Goal: Find specific page/section: Find specific page/section

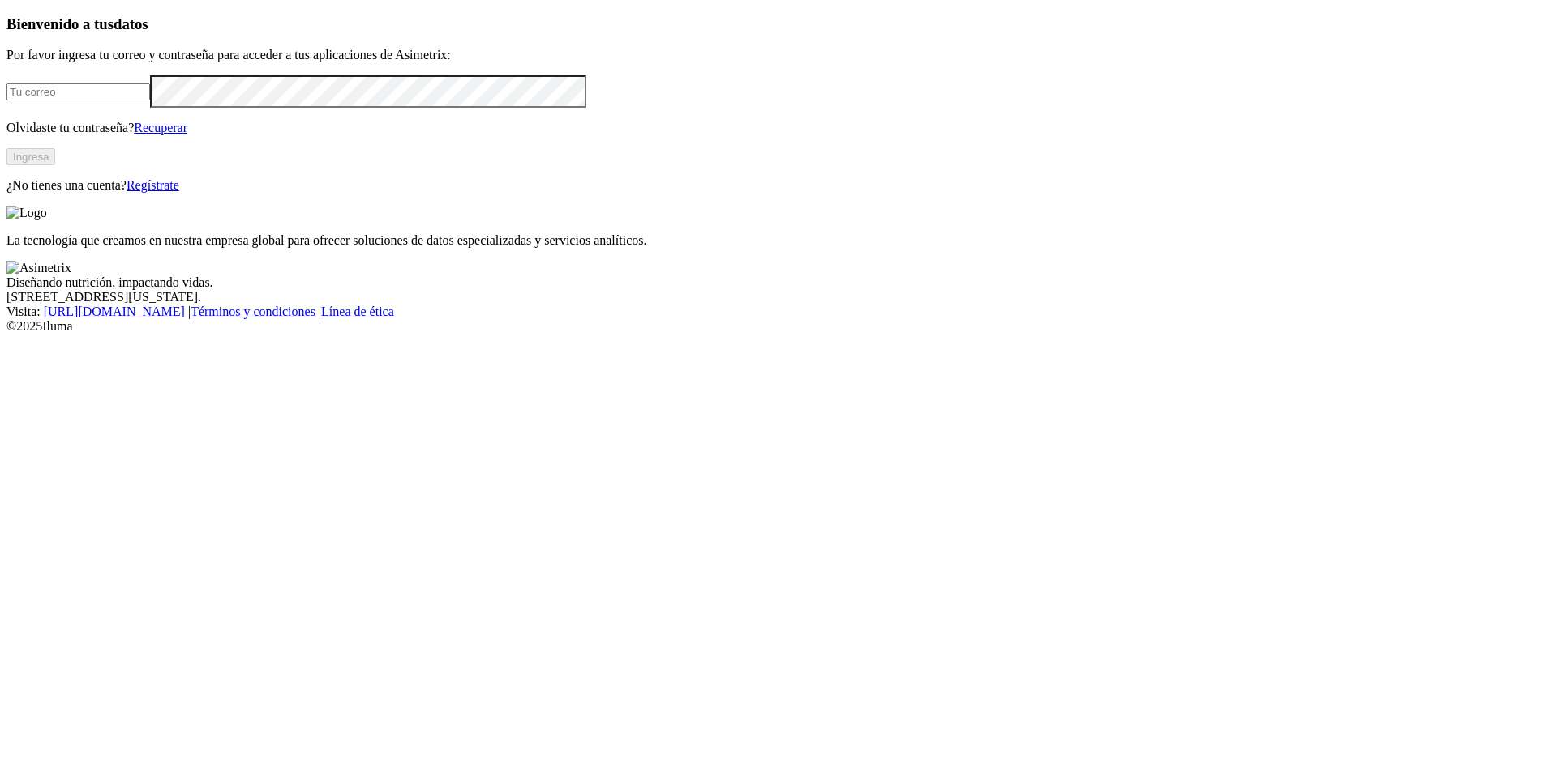
type input "[PERSON_NAME][EMAIL_ADDRESS][PERSON_NAME][DOMAIN_NAME]"
click at [55, 165] on button "Ingresa" at bounding box center [31, 156] width 49 height 17
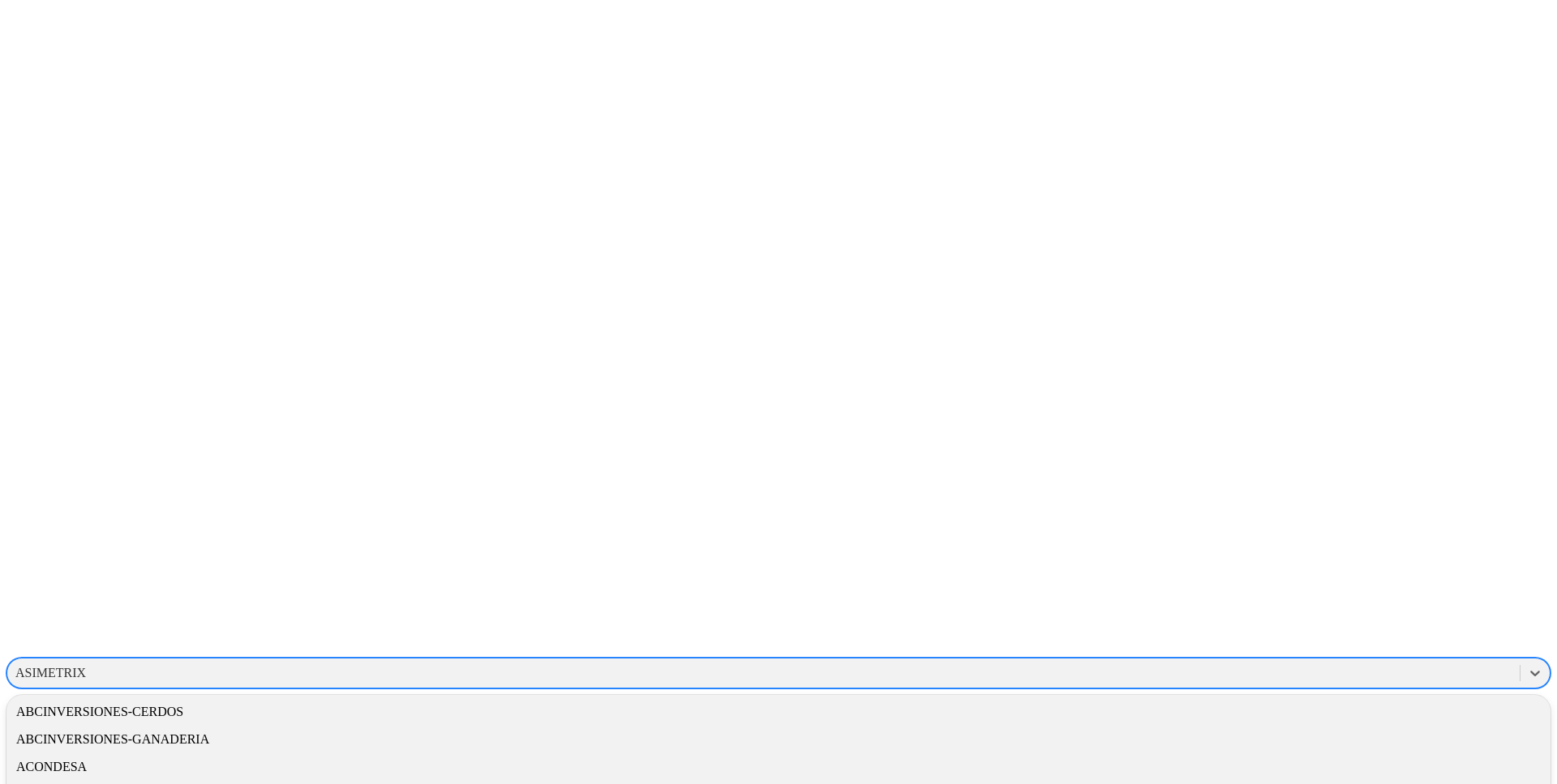
click at [1231, 661] on div "ASIMETRIX" at bounding box center [763, 673] width 1512 height 25
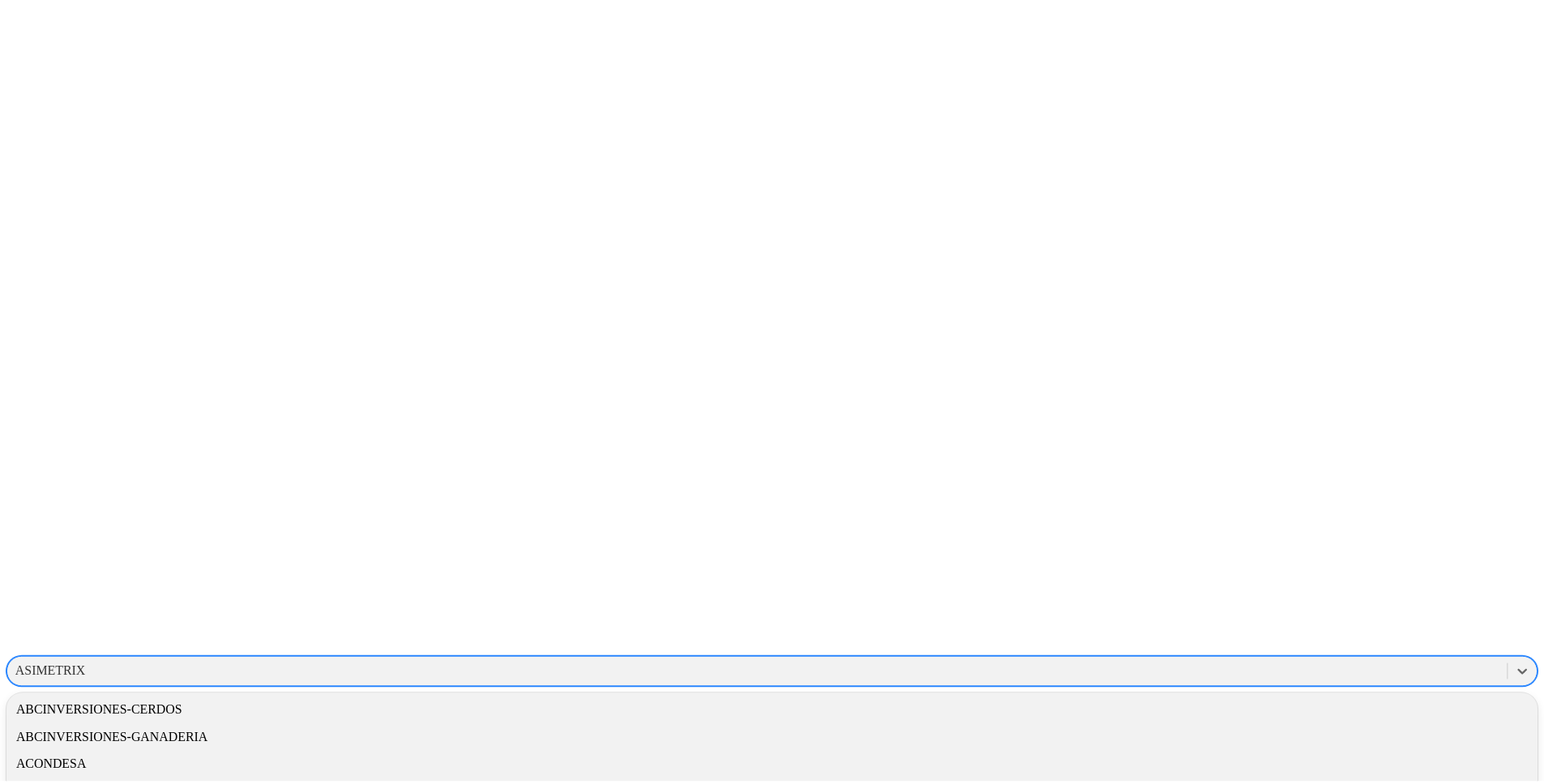
scroll to position [3, 0]
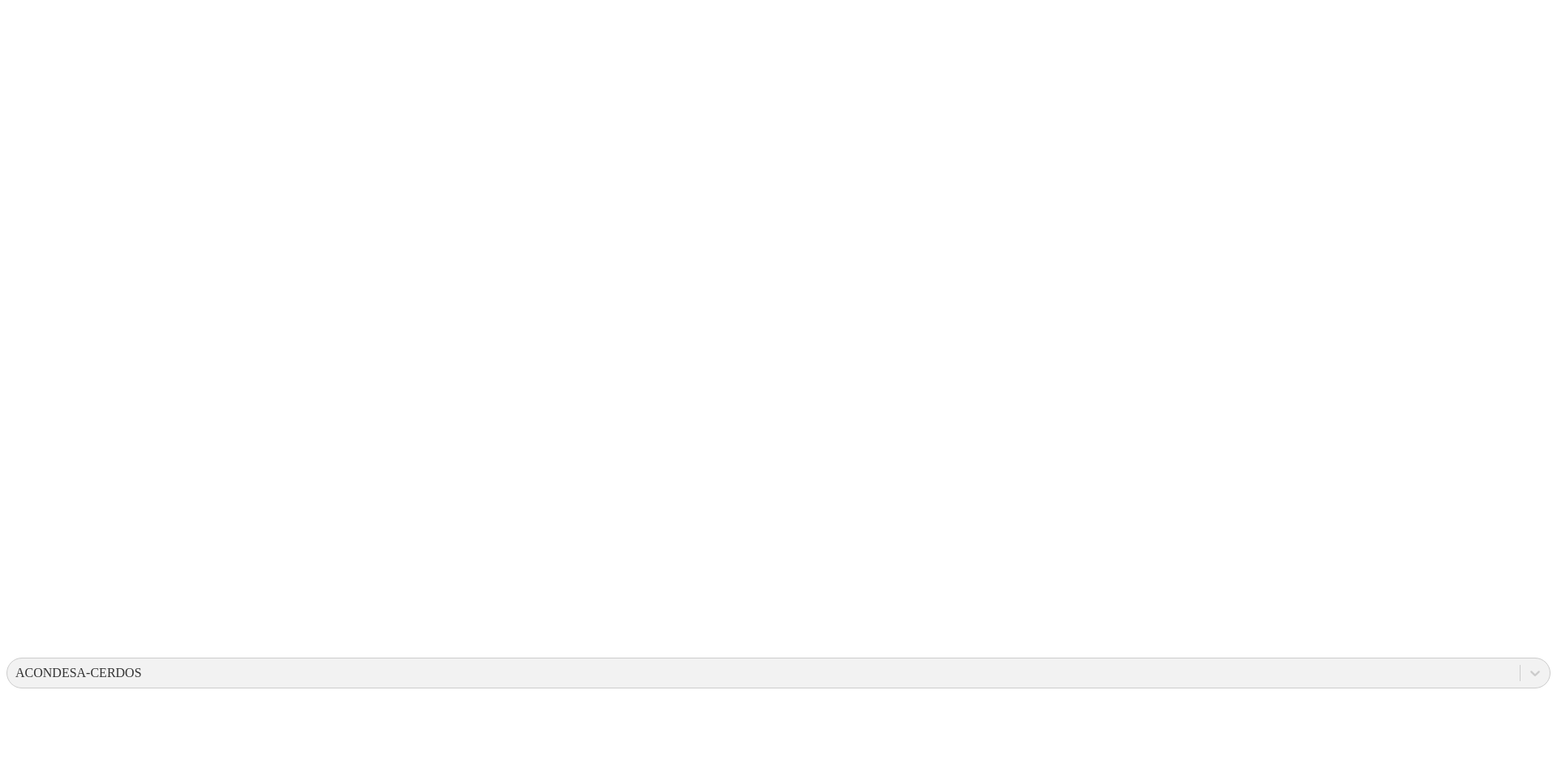
drag, startPoint x: 274, startPoint y: 200, endPoint x: 155, endPoint y: 197, distance: 119.0
drag, startPoint x: 351, startPoint y: 242, endPoint x: 112, endPoint y: 245, distance: 239.0
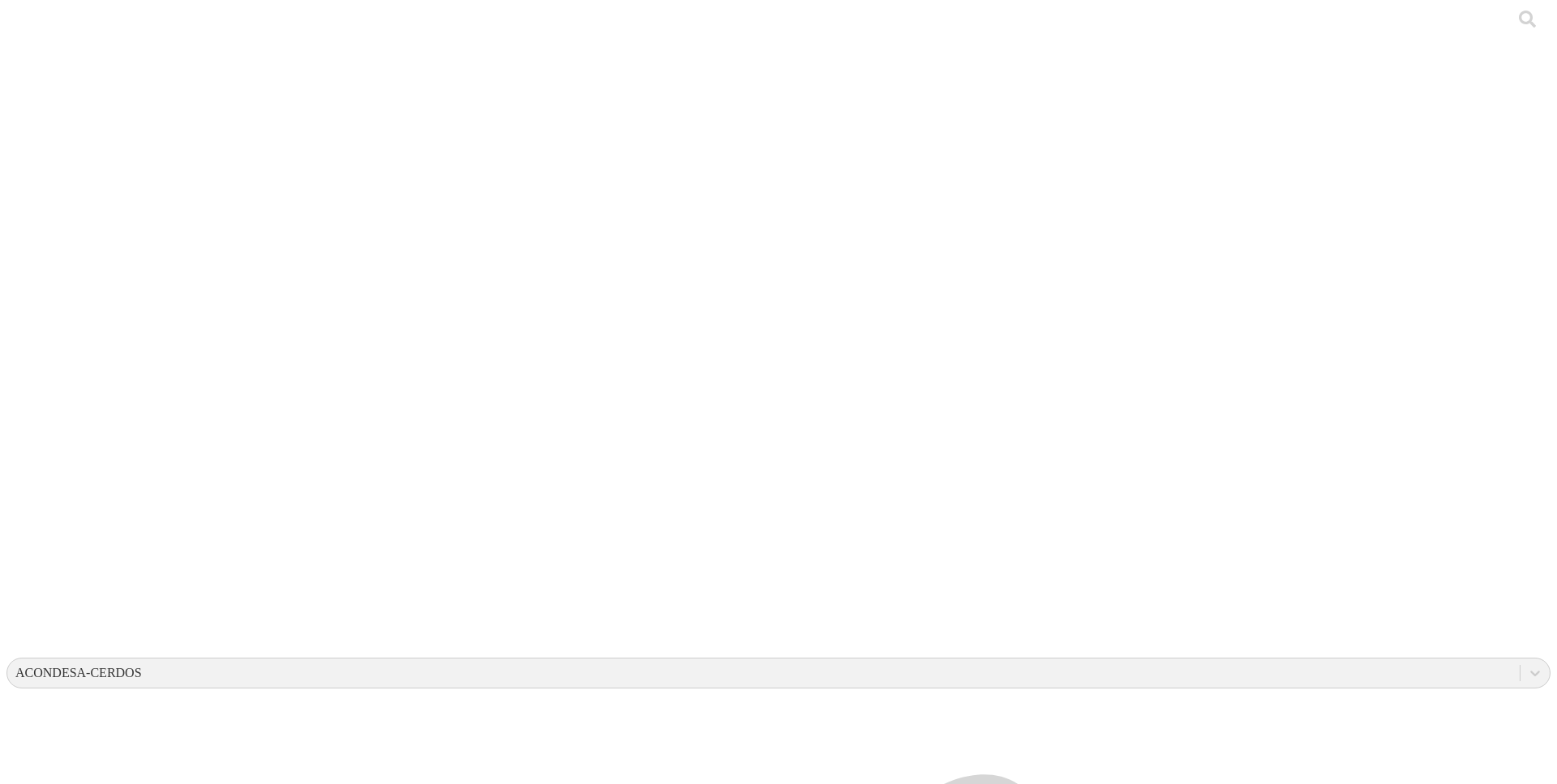
drag, startPoint x: 284, startPoint y: 207, endPoint x: 139, endPoint y: 213, distance: 145.1
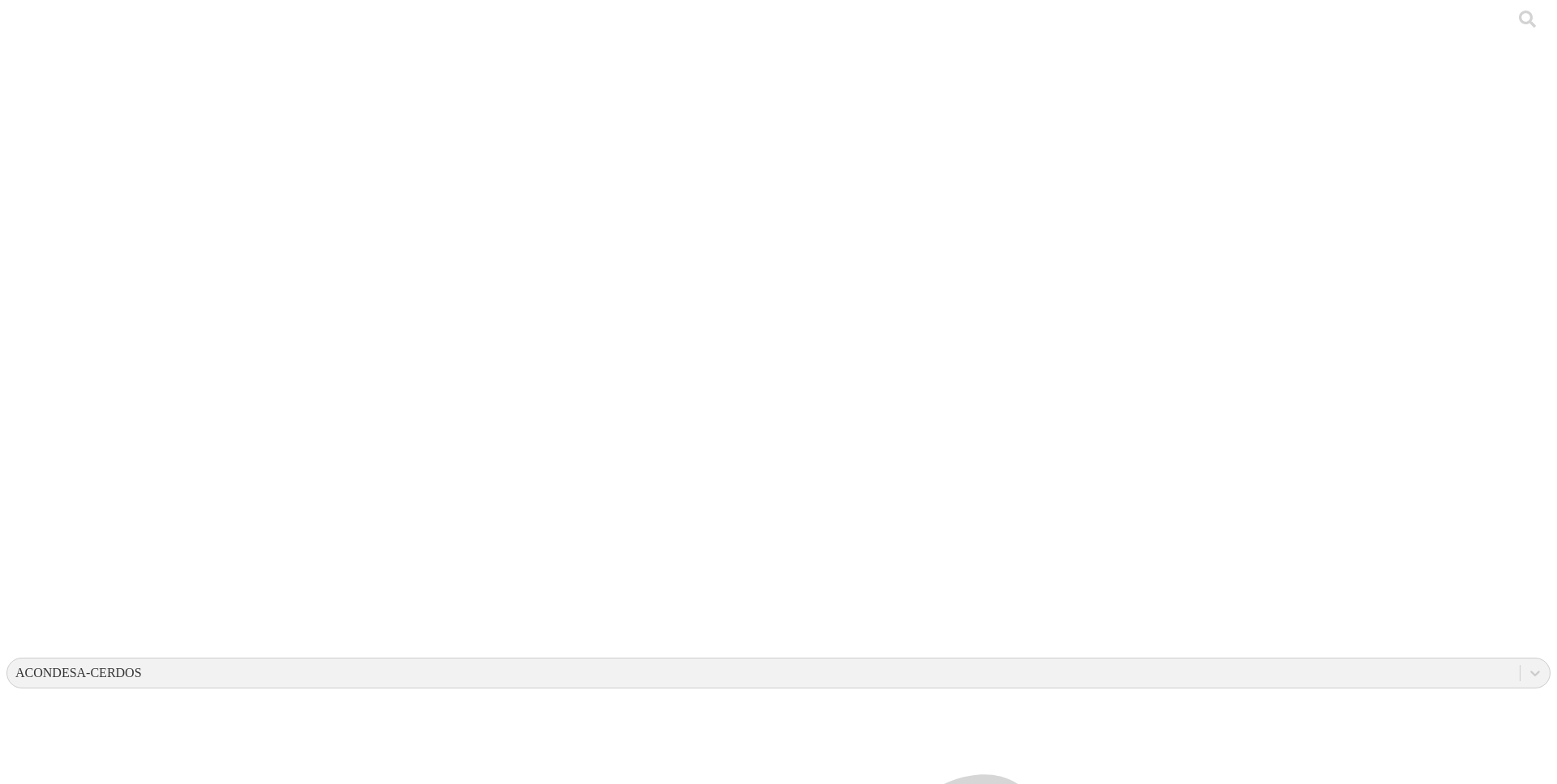
drag, startPoint x: 358, startPoint y: 243, endPoint x: 171, endPoint y: 238, distance: 187.1
drag, startPoint x: 297, startPoint y: 322, endPoint x: 226, endPoint y: 364, distance: 82.5
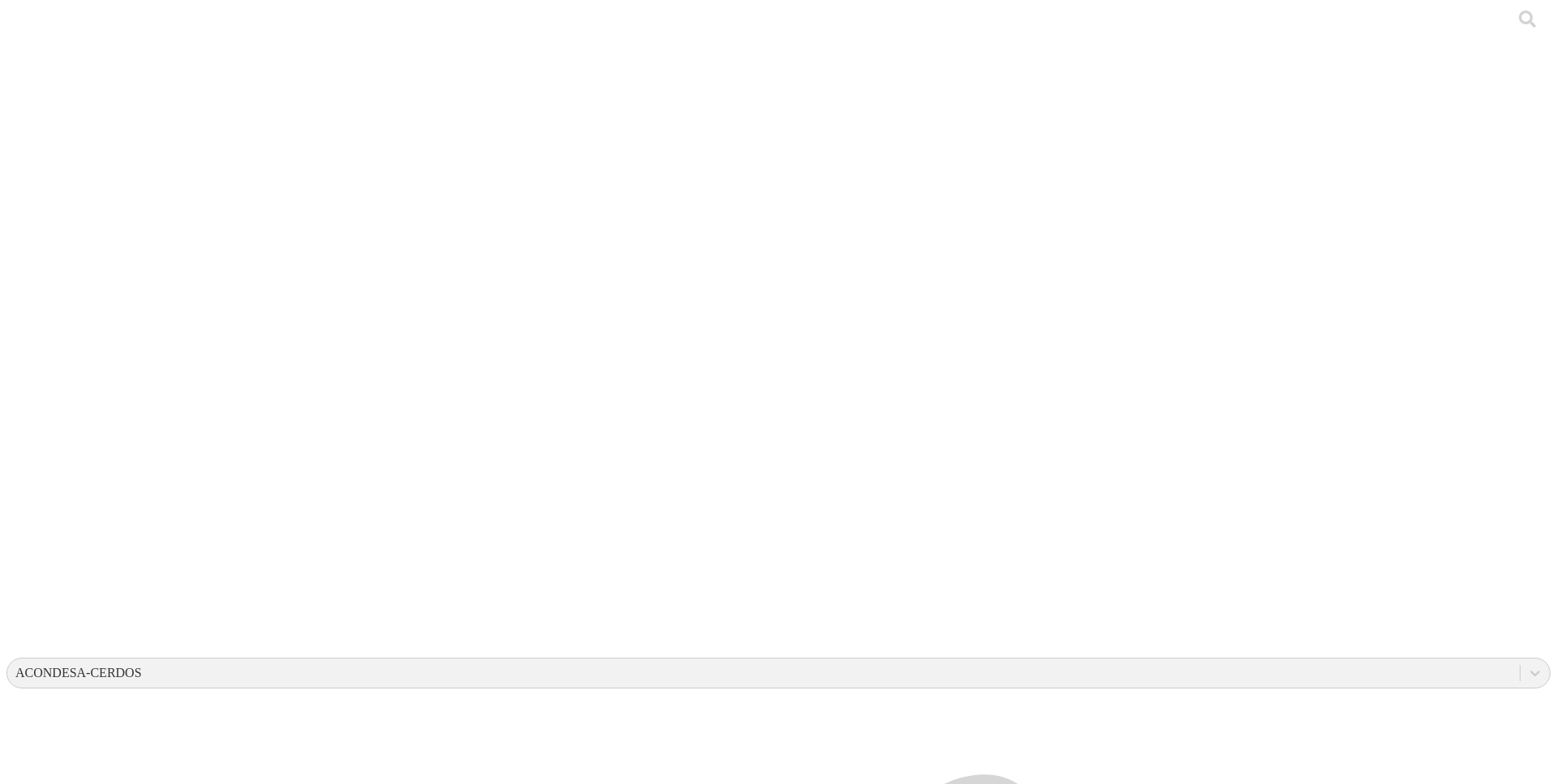
drag, startPoint x: 348, startPoint y: 204, endPoint x: 203, endPoint y: 200, distance: 145.1
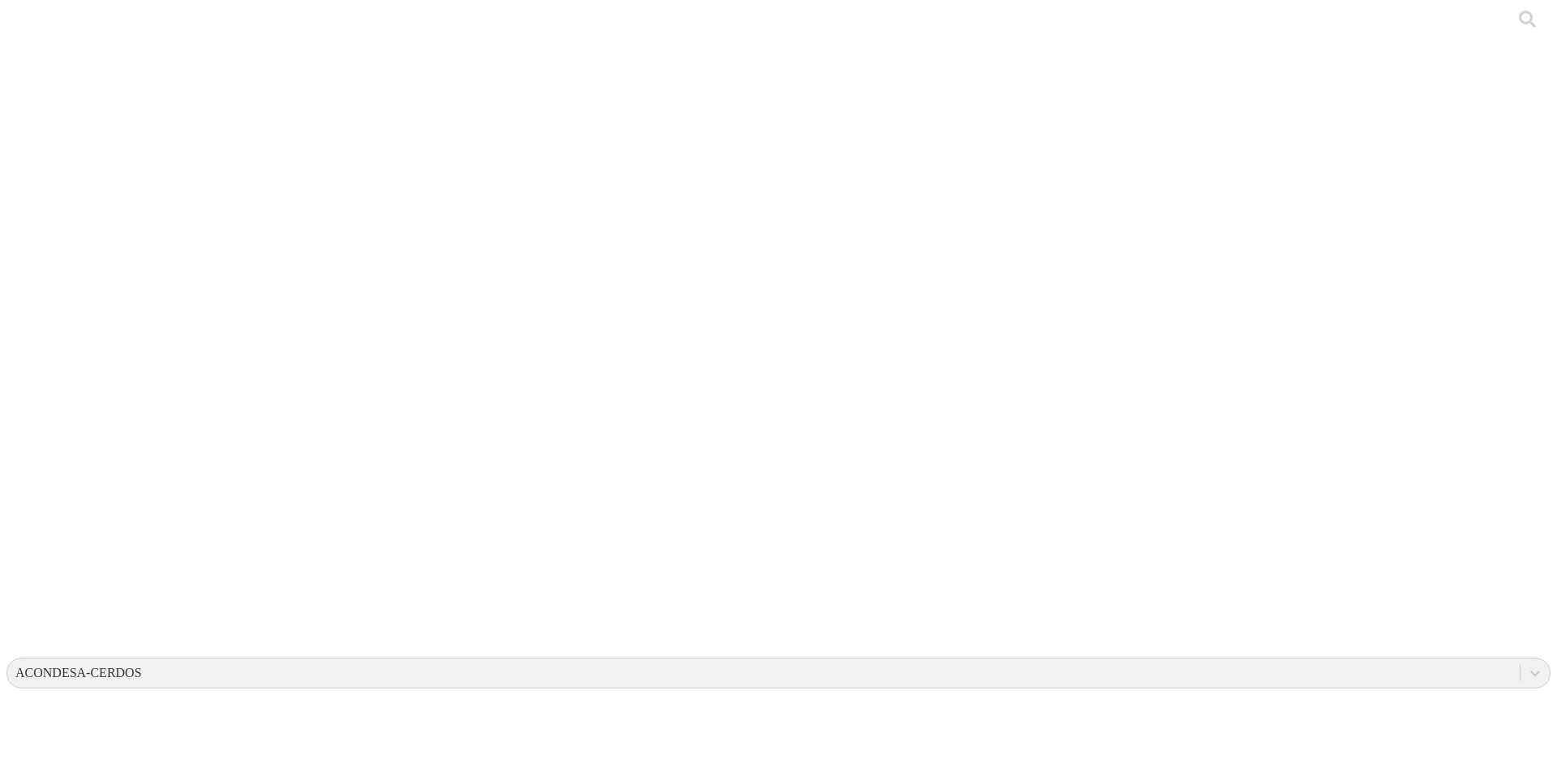
drag, startPoint x: 566, startPoint y: 143, endPoint x: 445, endPoint y: 142, distance: 121.0
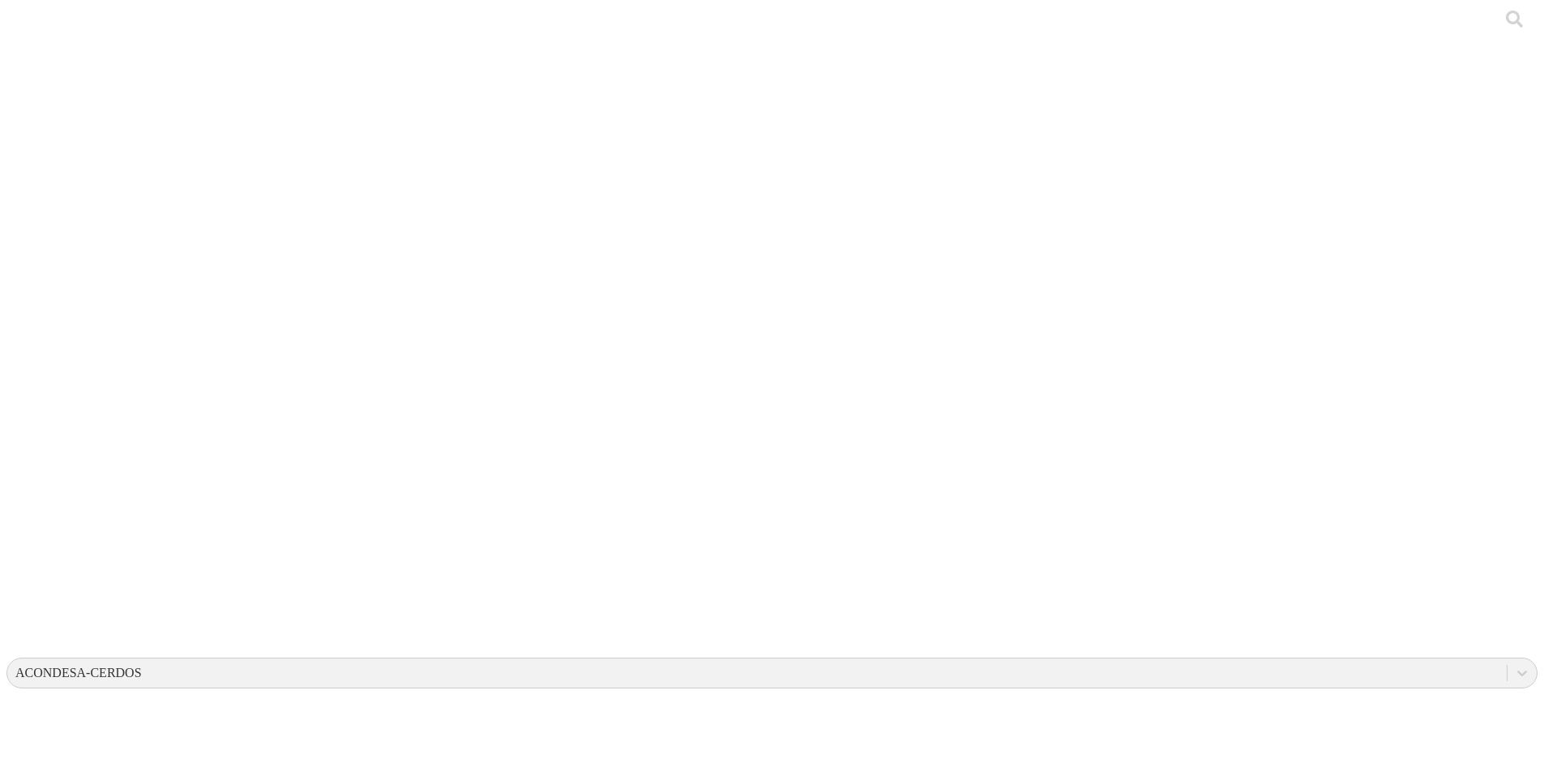
drag, startPoint x: 441, startPoint y: 142, endPoint x: 658, endPoint y: 147, distance: 217.1
